Goal: Check status: Check status

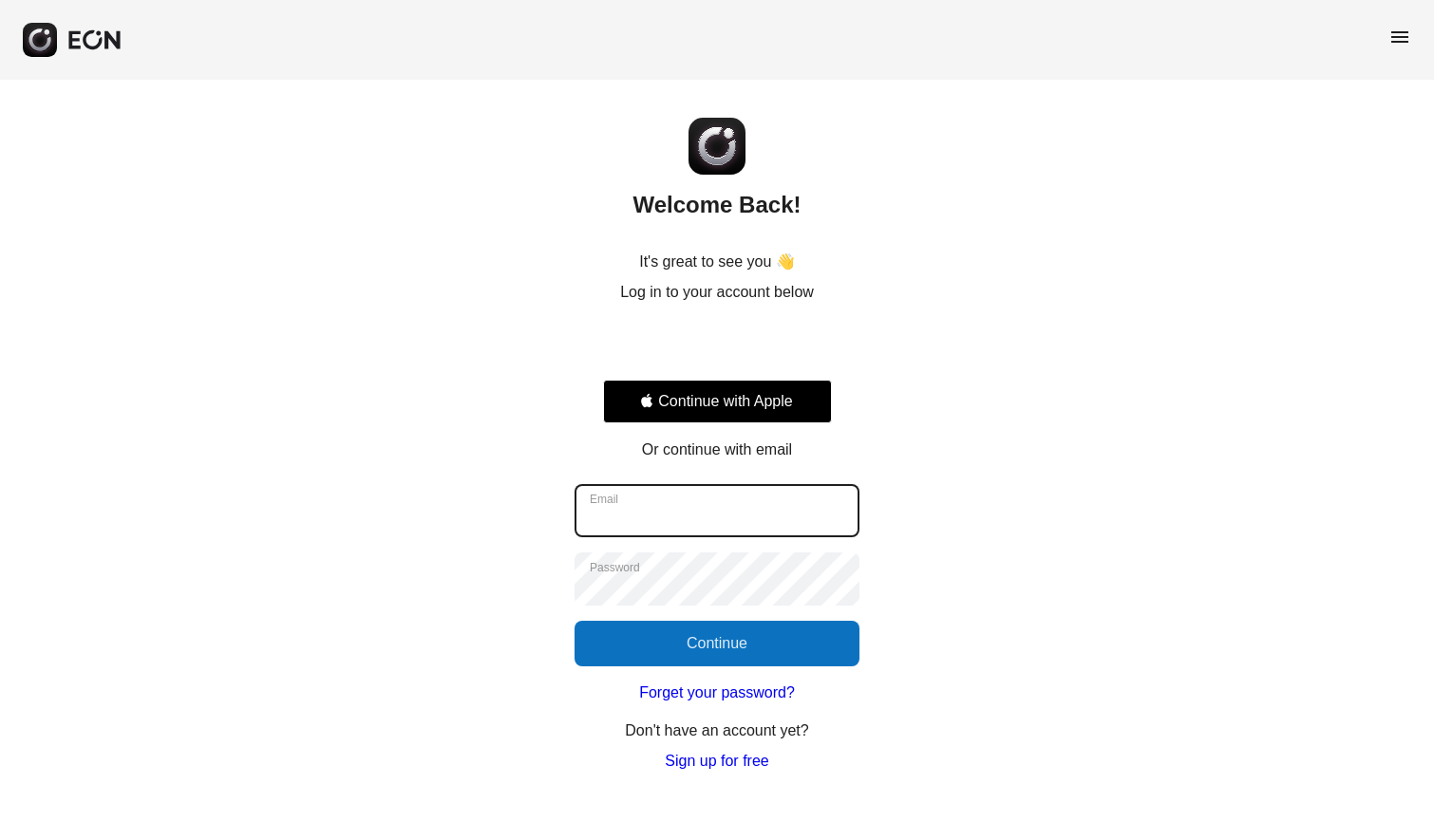
click at [781, 531] on input "Email" at bounding box center [717, 510] width 285 height 53
type input "**********"
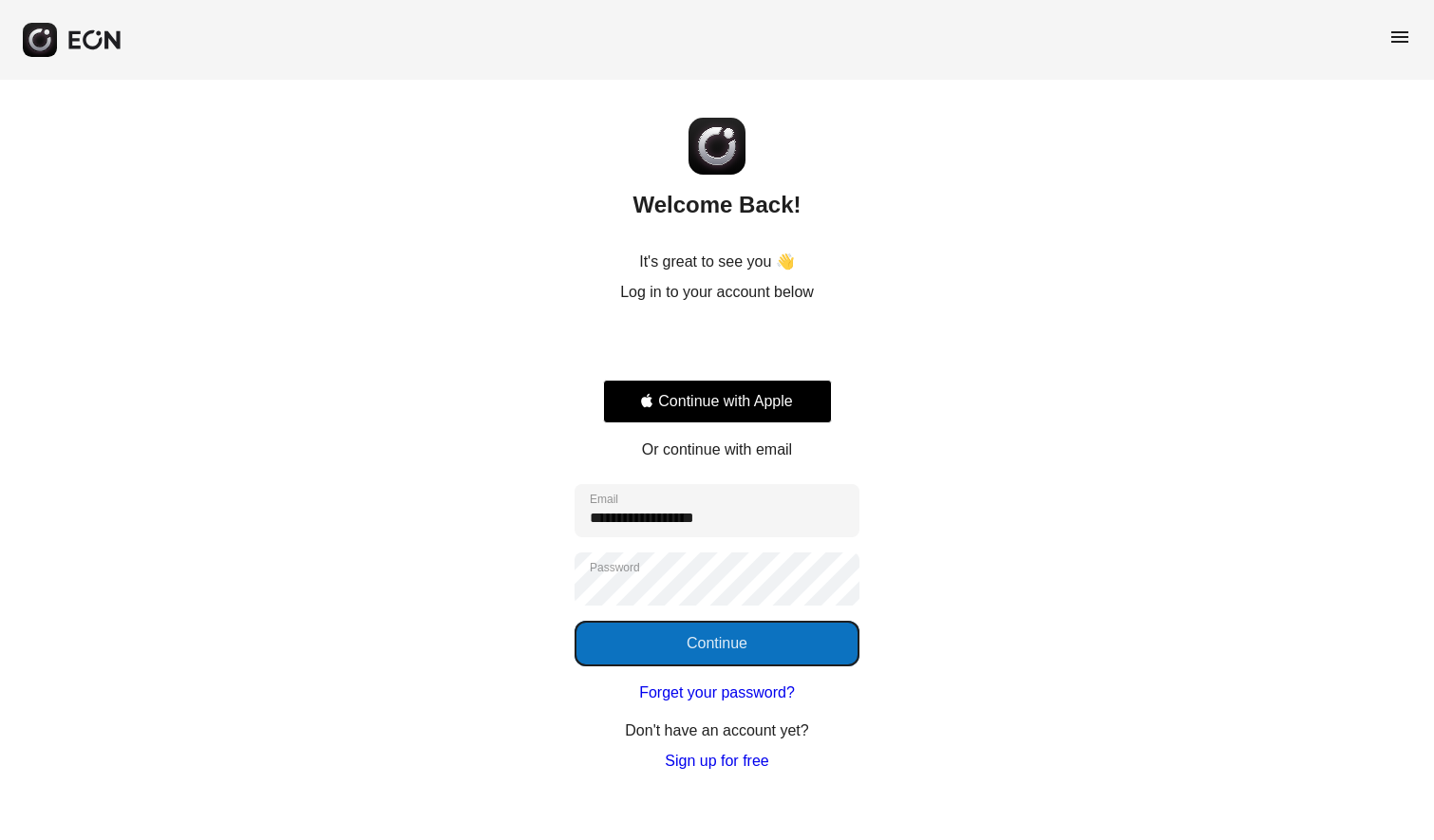
click at [765, 649] on button "Continue" at bounding box center [717, 643] width 285 height 45
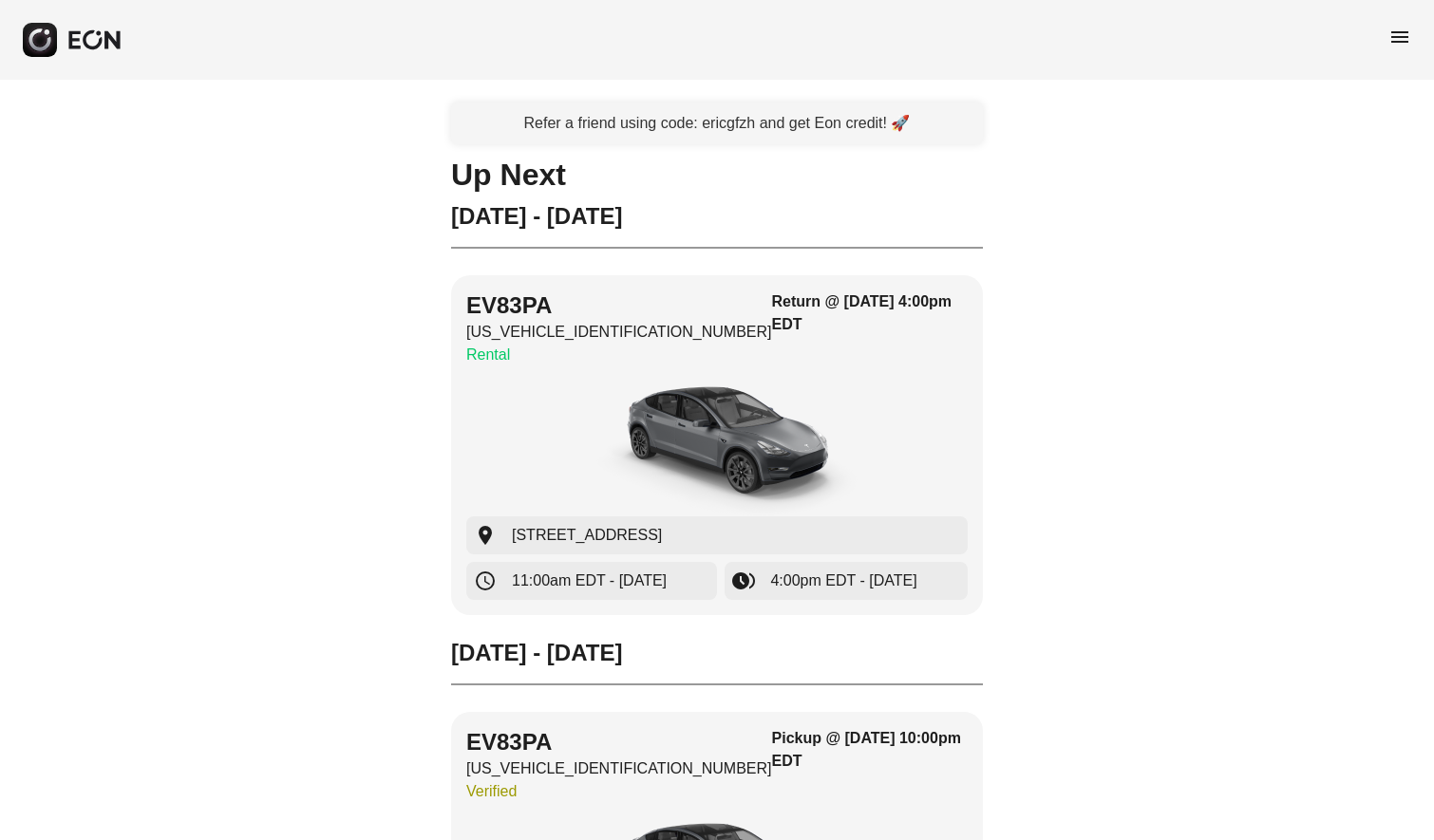
click at [1399, 36] on span "menu" at bounding box center [1400, 38] width 23 height 23
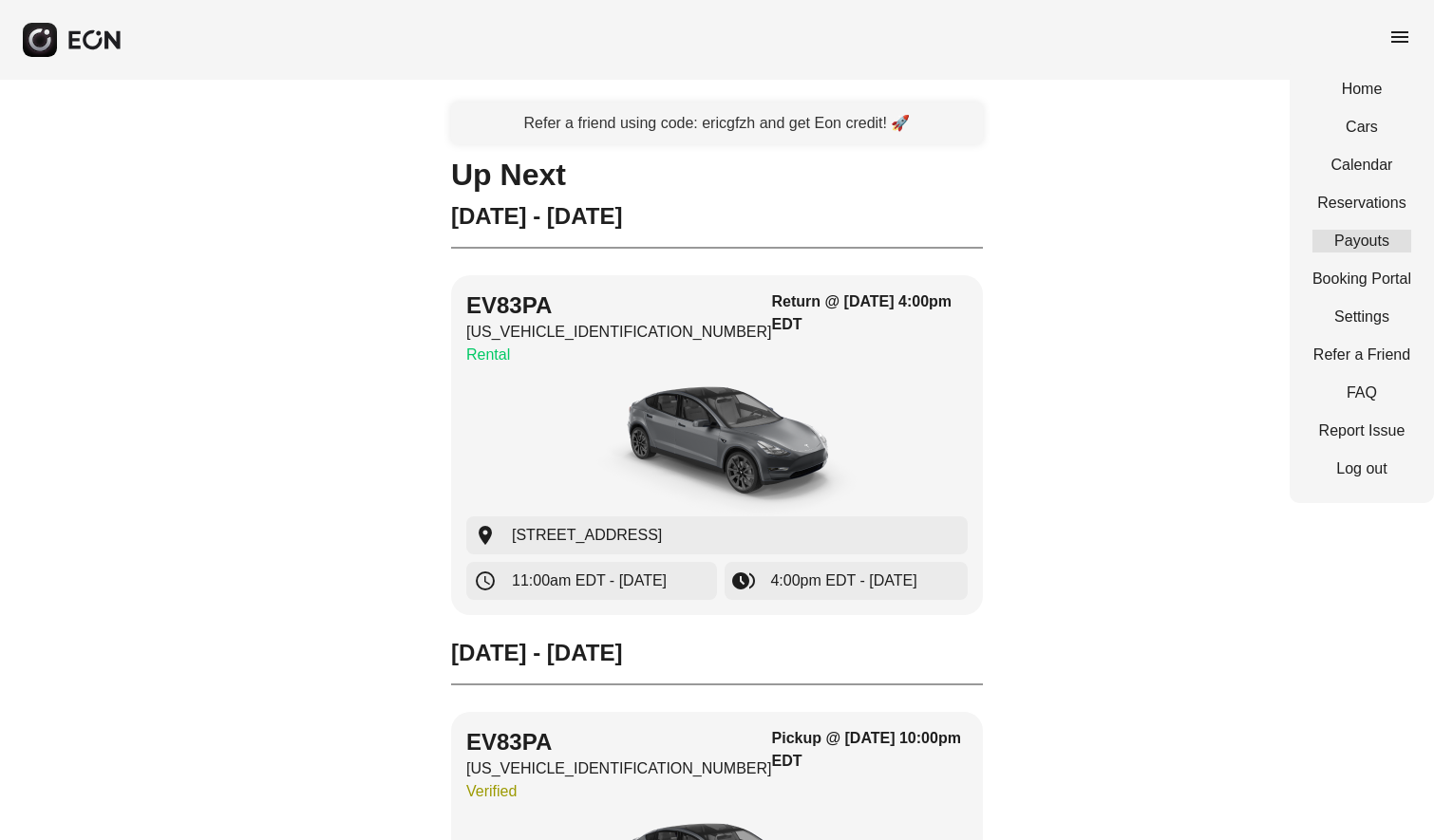
click at [1361, 241] on link "Payouts" at bounding box center [1361, 242] width 99 height 23
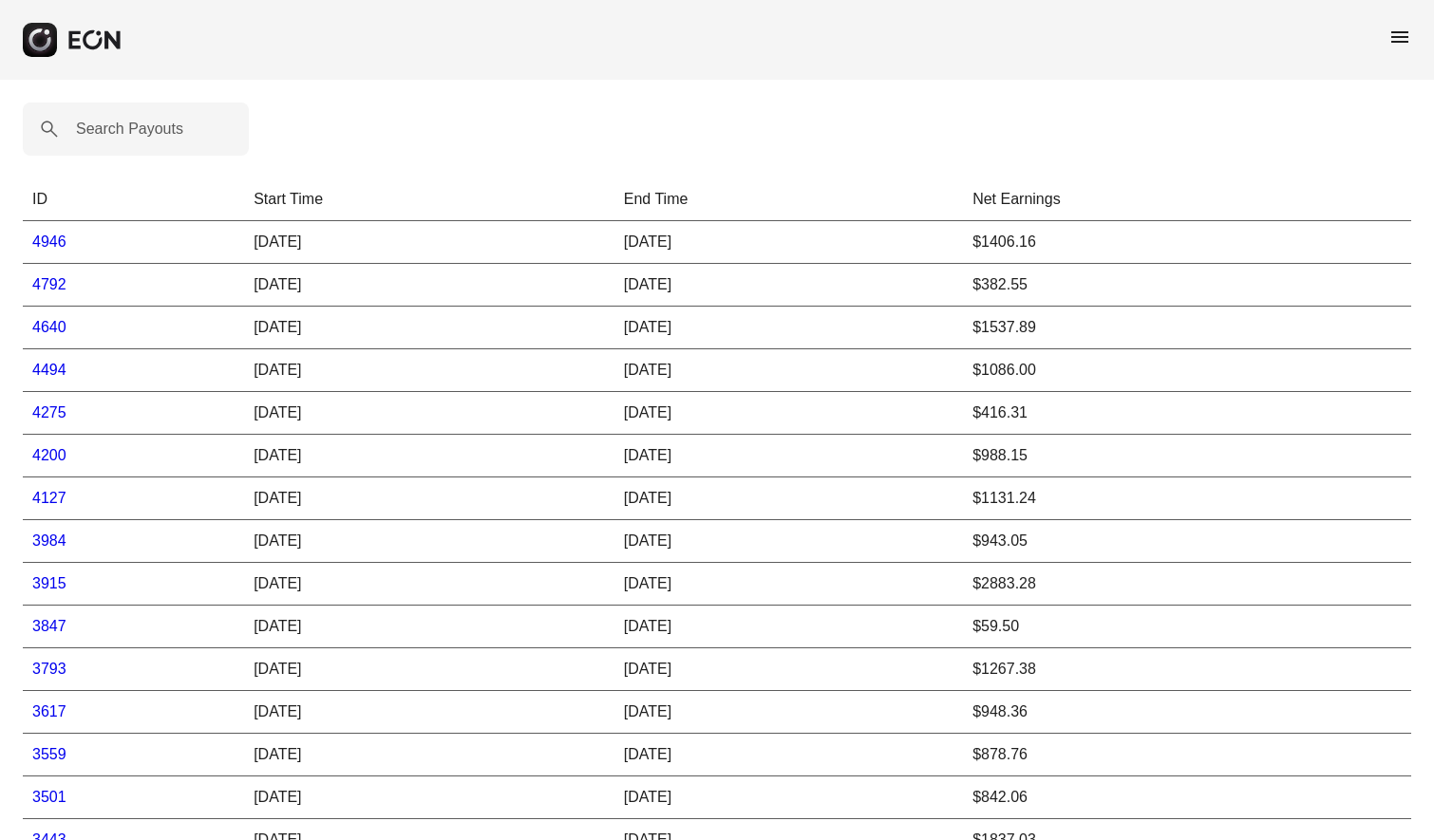
click at [47, 241] on link "4946" at bounding box center [48, 242] width 34 height 16
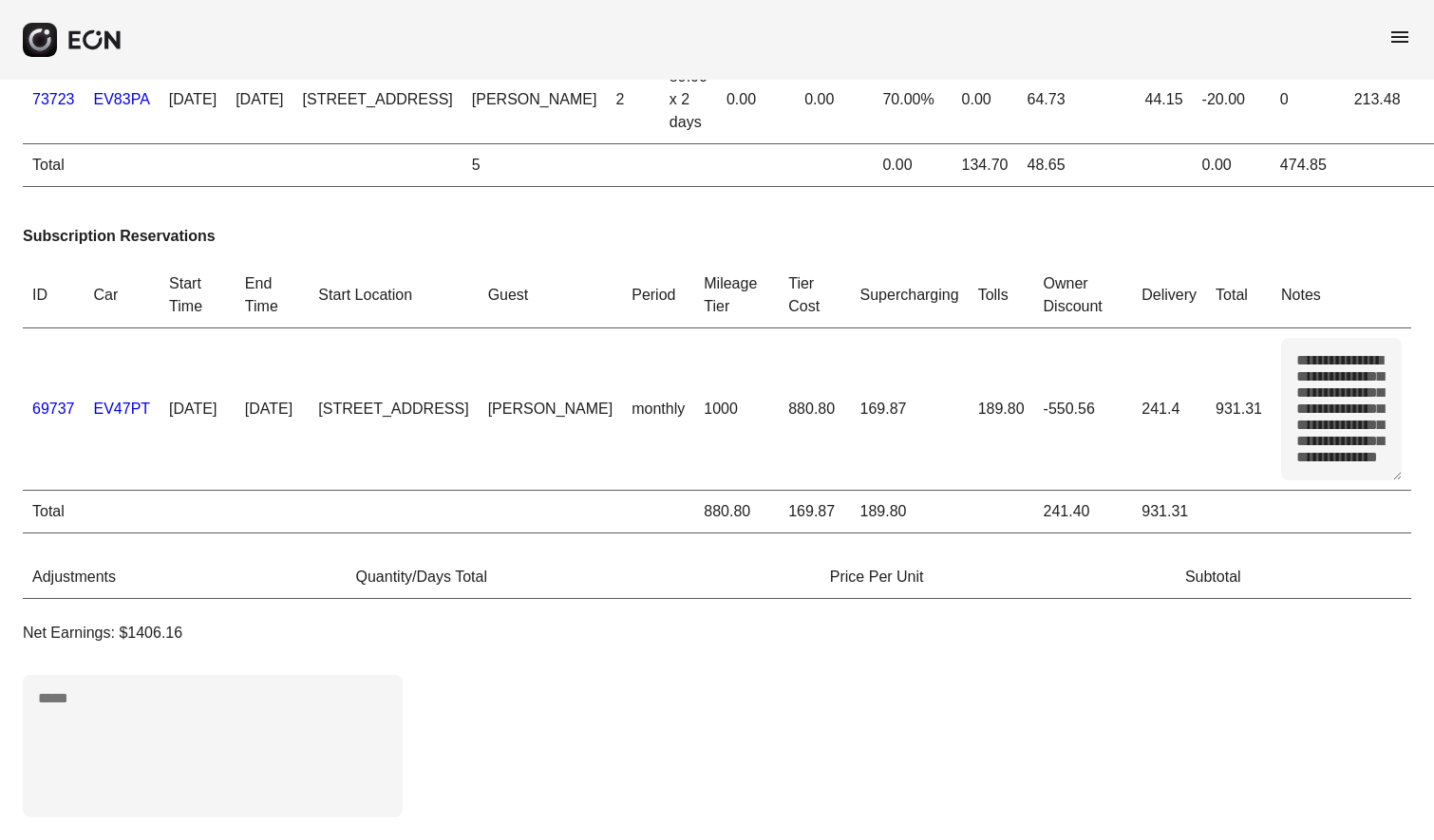
scroll to position [136, 0]
click at [1374, 486] on table "**********" at bounding box center [717, 398] width 1389 height 271
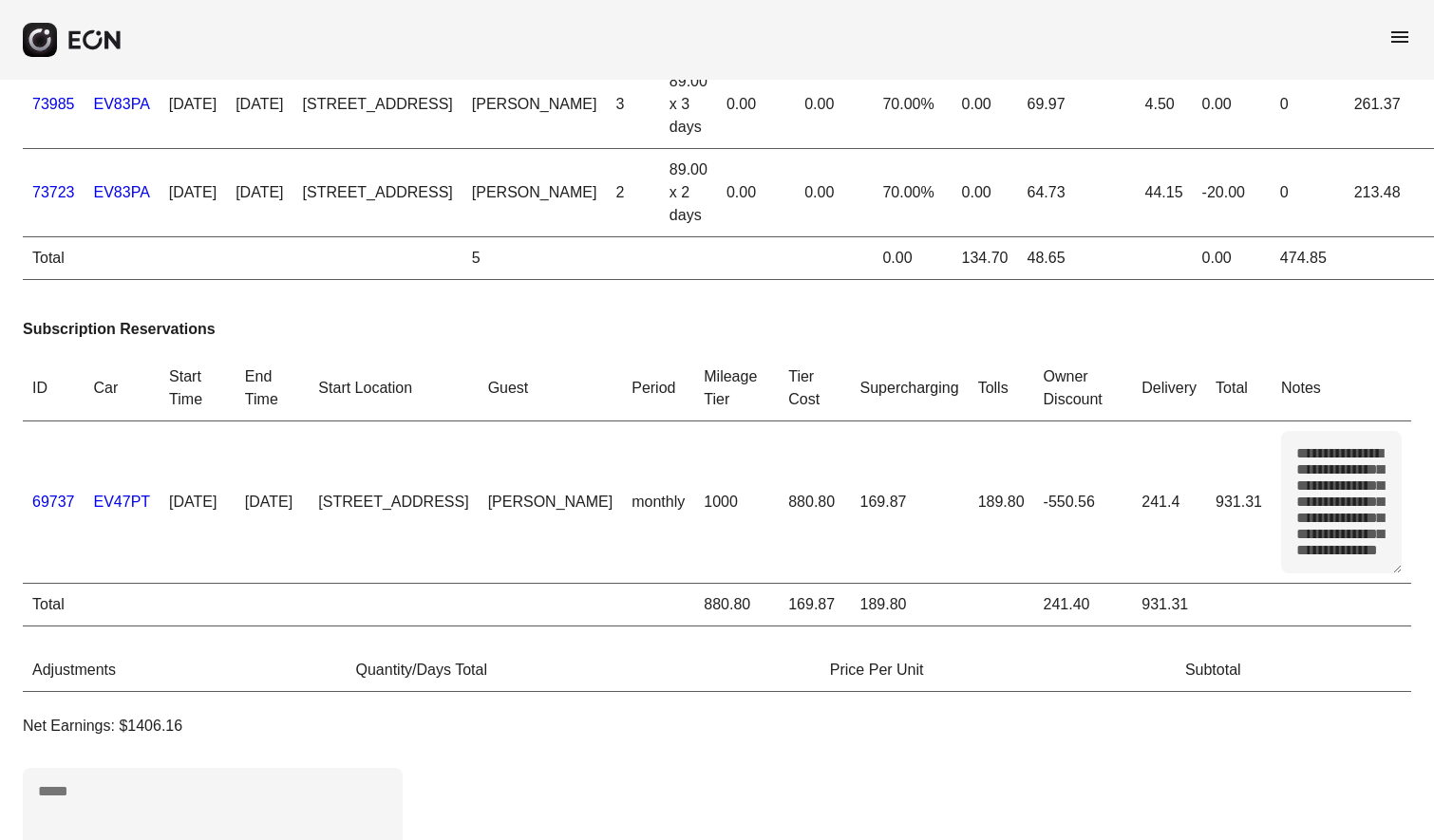
scroll to position [0, 0]
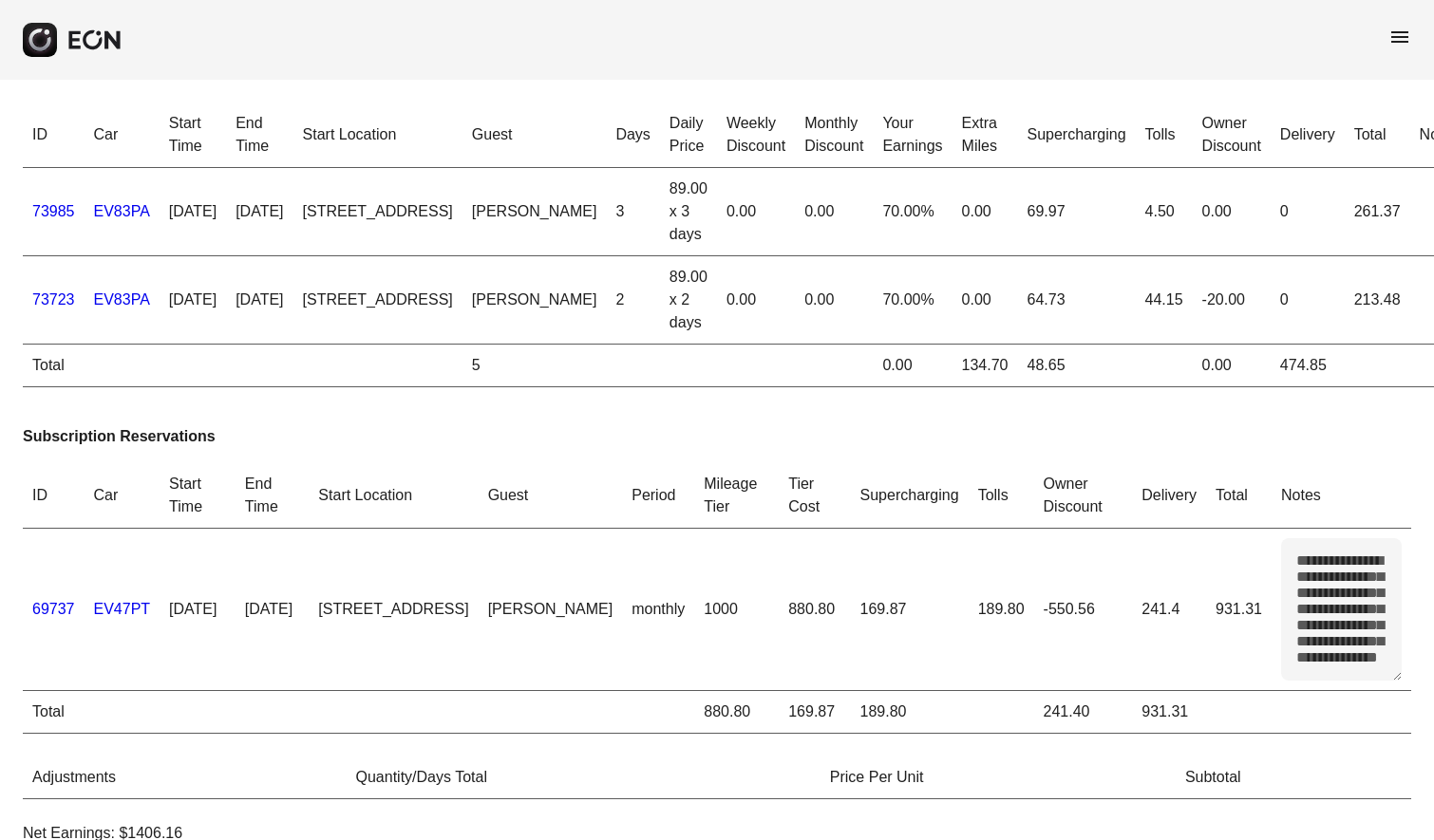
click at [1396, 38] on span "menu" at bounding box center [1400, 38] width 23 height 23
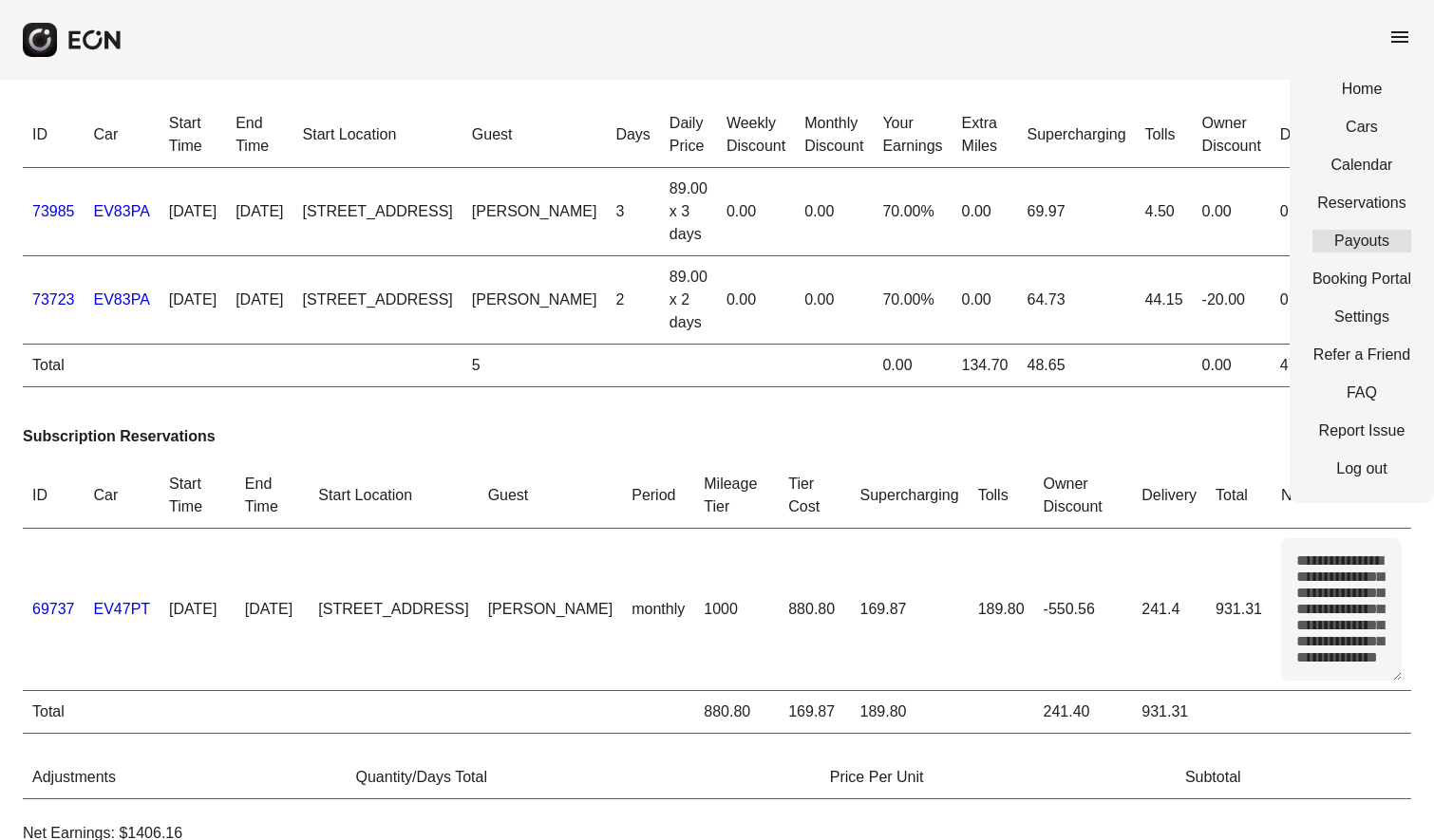
click at [1366, 246] on link "Payouts" at bounding box center [1361, 242] width 99 height 23
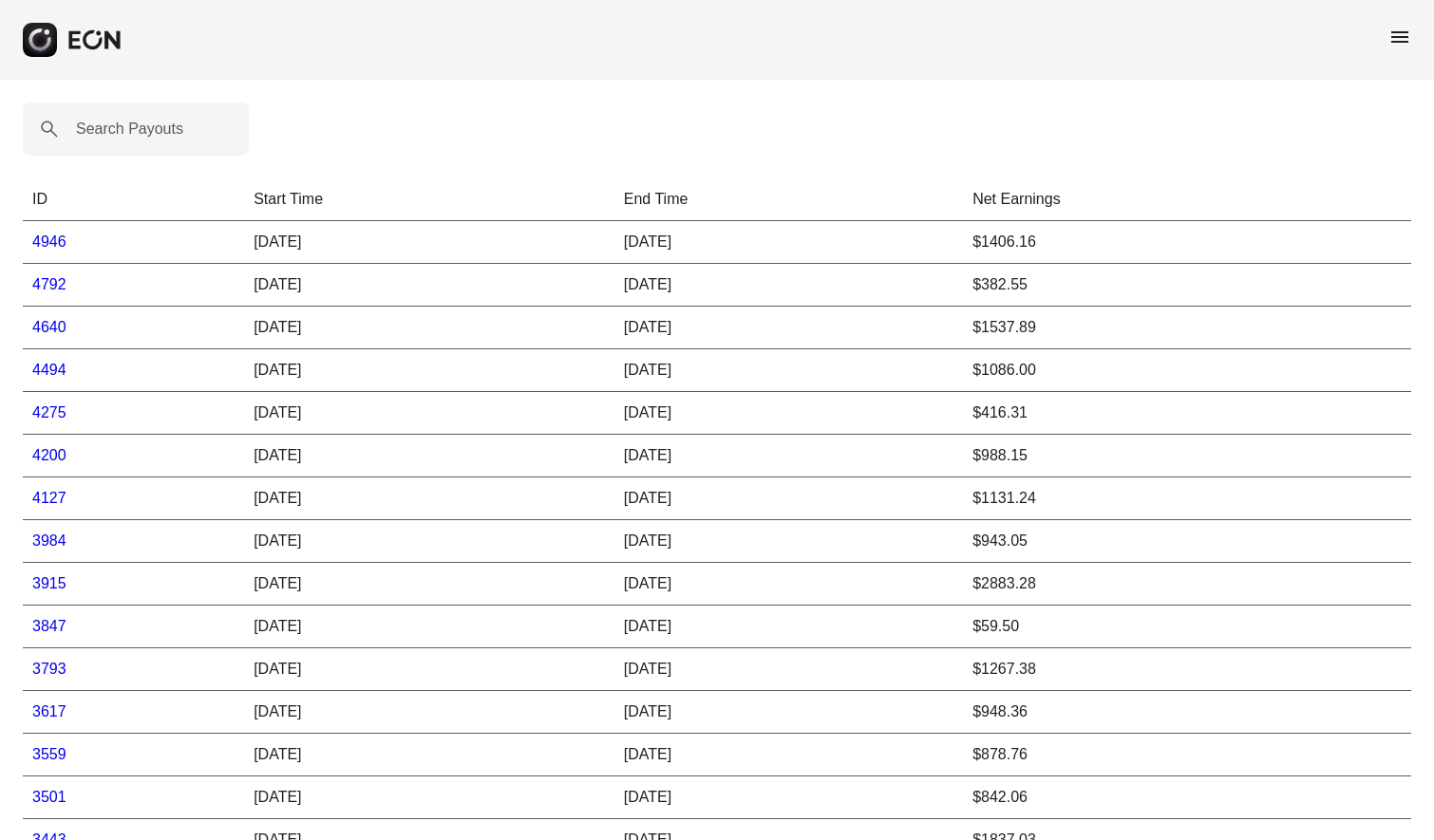
click at [1097, 233] on td "$1406.16" at bounding box center [1187, 243] width 449 height 43
